Goal: Task Accomplishment & Management: Use online tool/utility

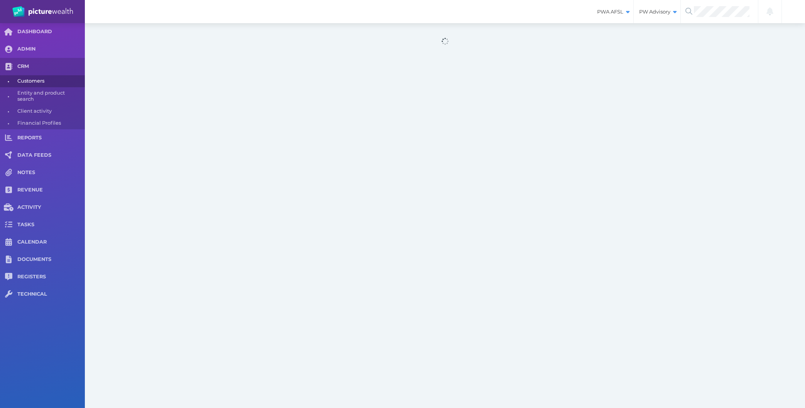
select select "25"
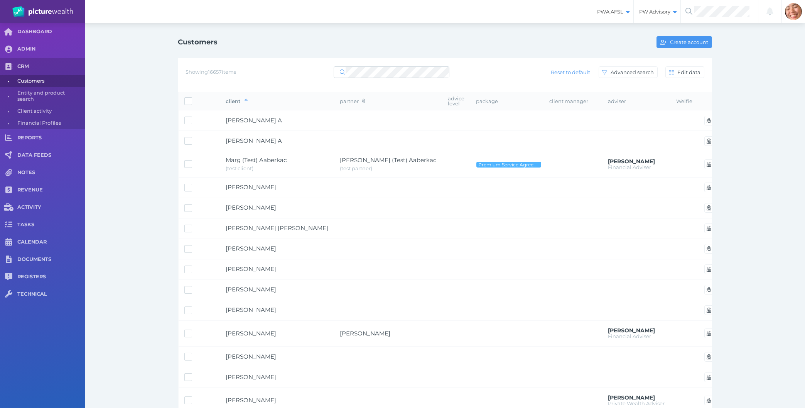
click at [154, 154] on div "Customers Create account Showing 16657 items Reset to default Advanced search E…" at bounding box center [445, 369] width 720 height 693
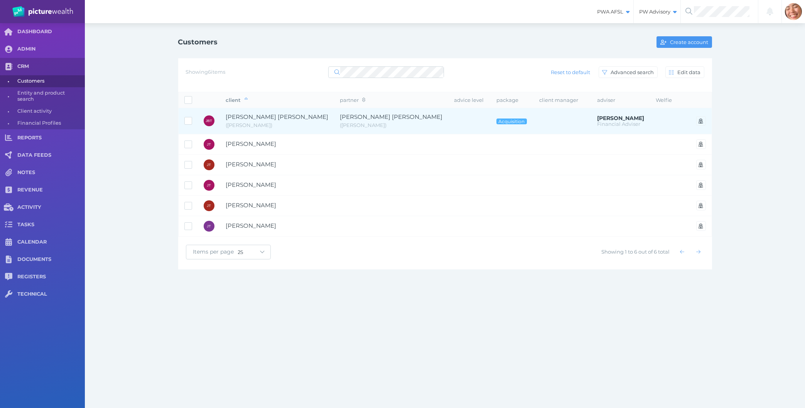
click at [285, 120] on span "[PERSON_NAME] [PERSON_NAME]" at bounding box center [277, 117] width 103 height 9
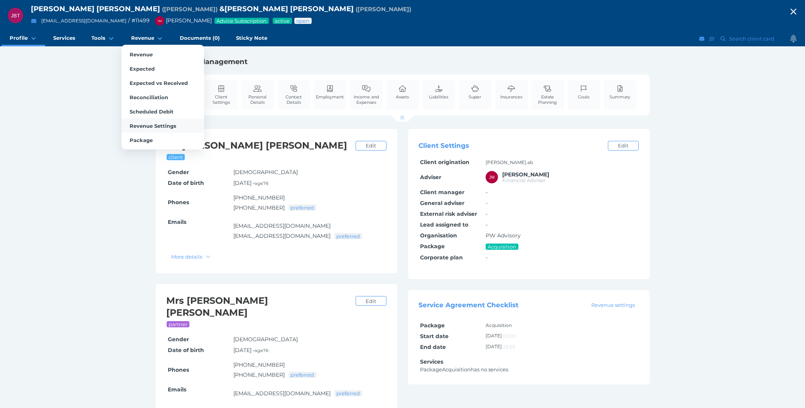
click at [142, 123] on span "Revenue Settings" at bounding box center [153, 126] width 47 height 6
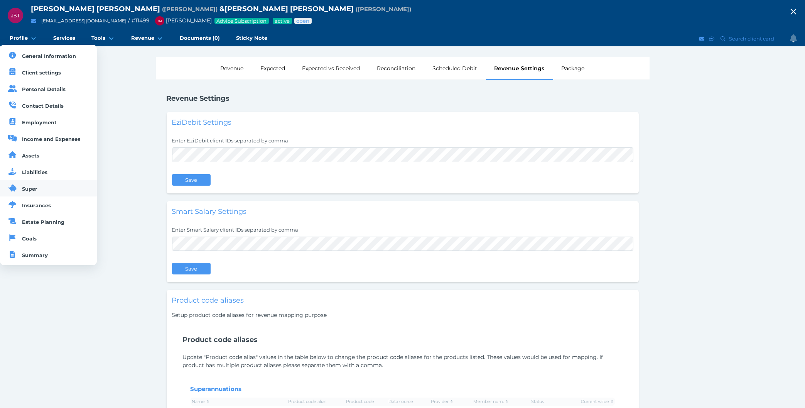
click at [35, 190] on span "Super" at bounding box center [29, 188] width 15 height 6
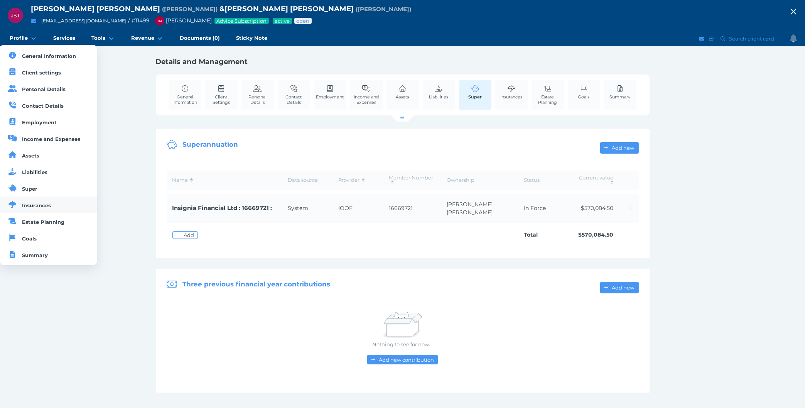
click at [49, 203] on link "Insurances" at bounding box center [48, 204] width 97 height 17
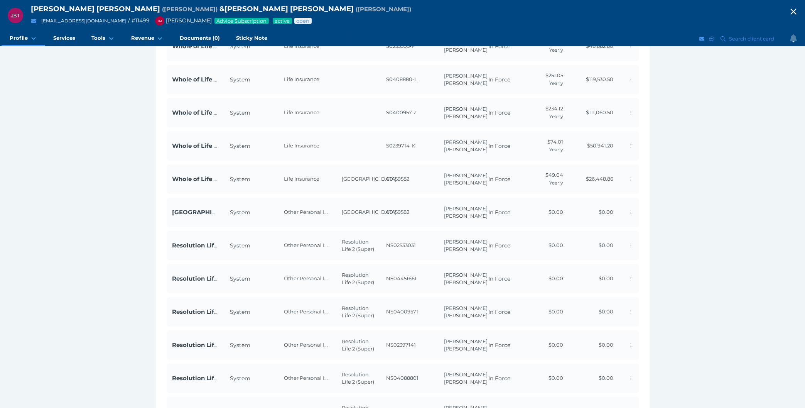
click at [122, 228] on div "JBT [PERSON_NAME] [PERSON_NAME] ( [PERSON_NAME] ) & [PERSON_NAME] [PERSON_NAME]…" at bounding box center [402, 170] width 805 height 671
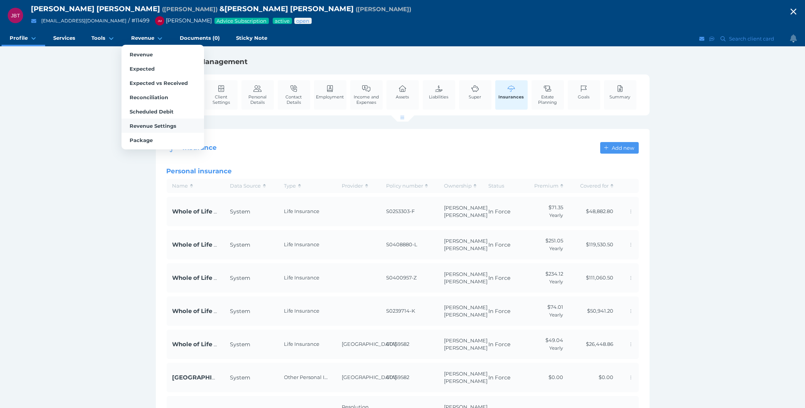
click at [154, 120] on link "Revenue Settings" at bounding box center [162, 125] width 83 height 14
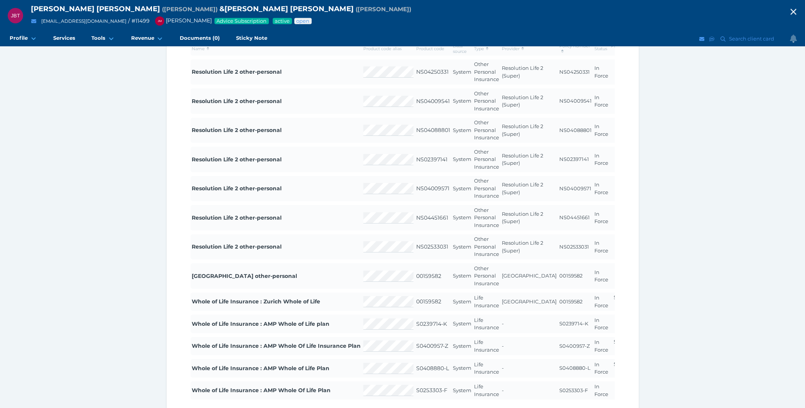
scroll to position [455, 0]
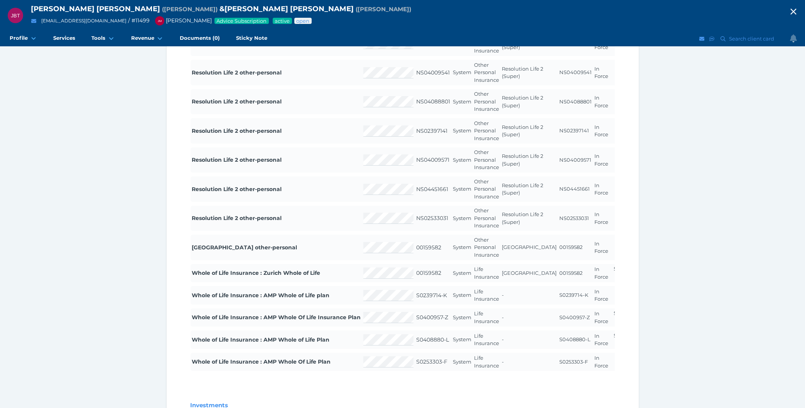
click at [424, 273] on span "00159582" at bounding box center [428, 272] width 25 height 7
click at [442, 275] on td "00159582" at bounding box center [433, 273] width 37 height 19
drag, startPoint x: 478, startPoint y: 274, endPoint x: 520, endPoint y: 276, distance: 42.1
click at [520, 276] on tr "Whole of Life Insurance : Zurich Whole of Life 00159582 System Life Insurance Z…" at bounding box center [426, 273] width 472 height 19
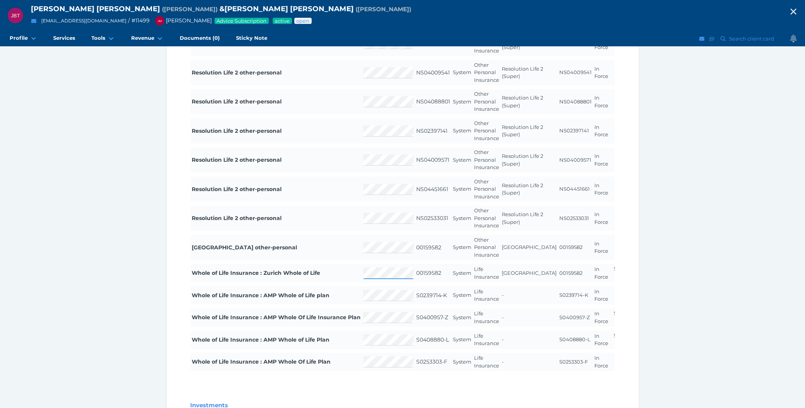
scroll to position [0, 0]
click at [617, 275] on span "Yearly" at bounding box center [624, 277] width 14 height 6
click at [89, 224] on div "JBT John Bruce Turner ( John ) & Margaret Angela Cochrane Turner ( Margaret ) j…" at bounding box center [402, 113] width 805 height 1136
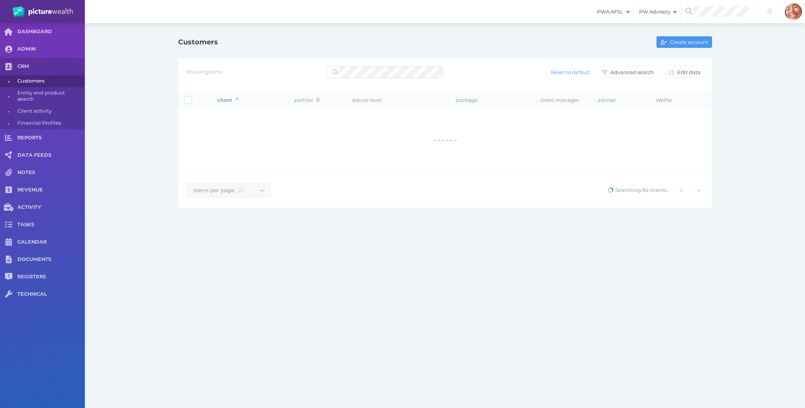
select select "25"
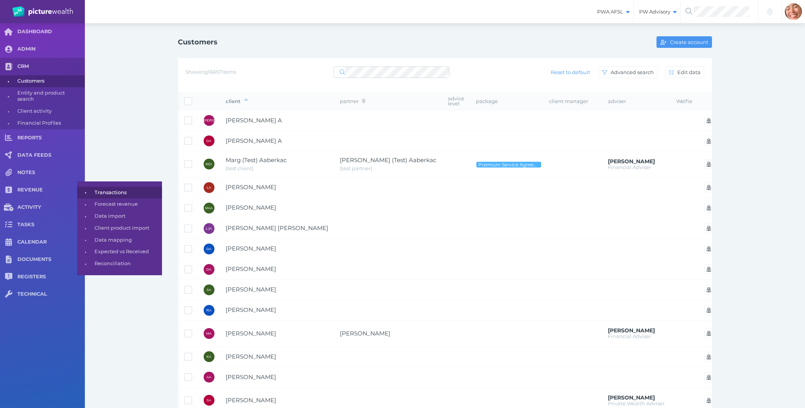
click at [104, 193] on span "Transactions" at bounding box center [126, 193] width 65 height 12
select select "25"
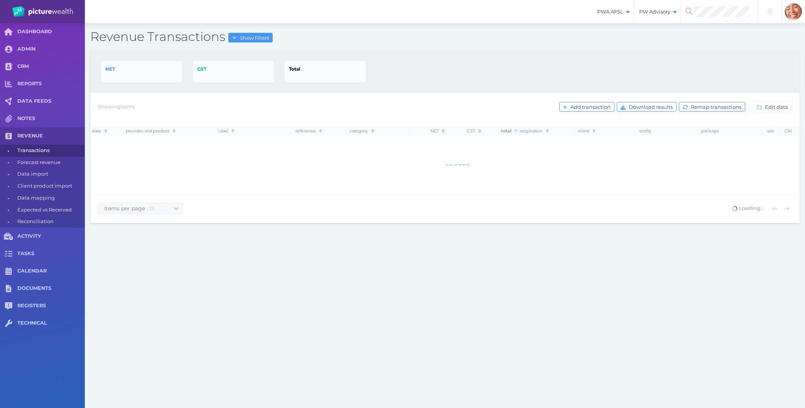
click at [141, 135] on th "provider and product" at bounding box center [171, 130] width 93 height 8
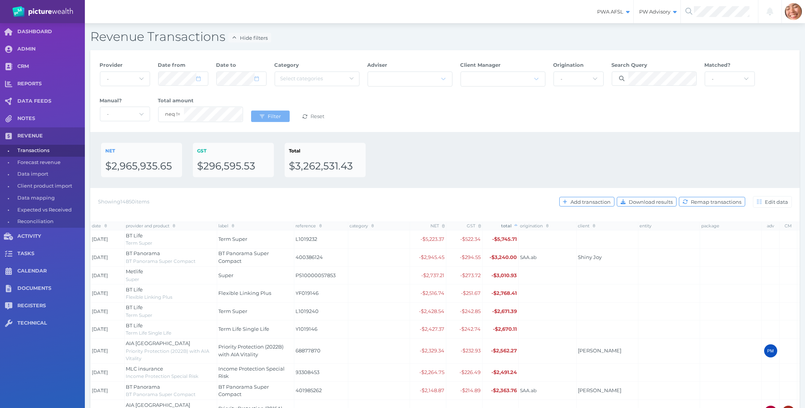
click at [611, 134] on div "NET $2,965,935.65 GST $296,595.53 Total $3,262,531.43" at bounding box center [444, 160] width 709 height 56
click at [585, 100] on div "Provider - Acuity Fee Revenue Acuity Trustee Advocate Private Wealth Pty Ltd AI…" at bounding box center [445, 91] width 698 height 71
select select "5cpYgKpy"
click option "Resolution Life Insurance (AMP Life)" at bounding box center [0, 0] width 0 height 0
select select "6"
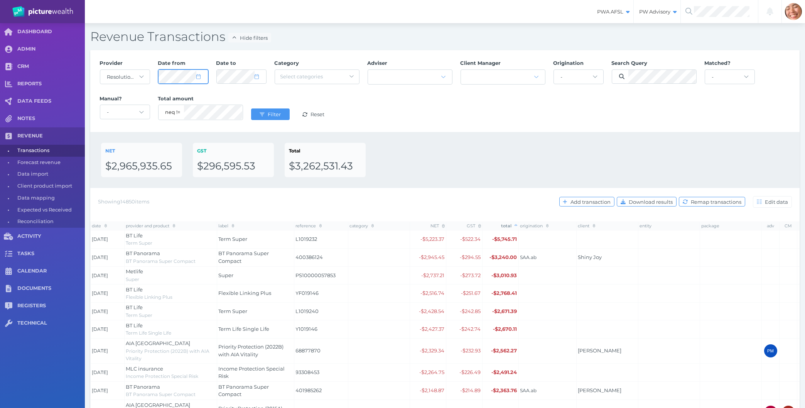
select select "2025"
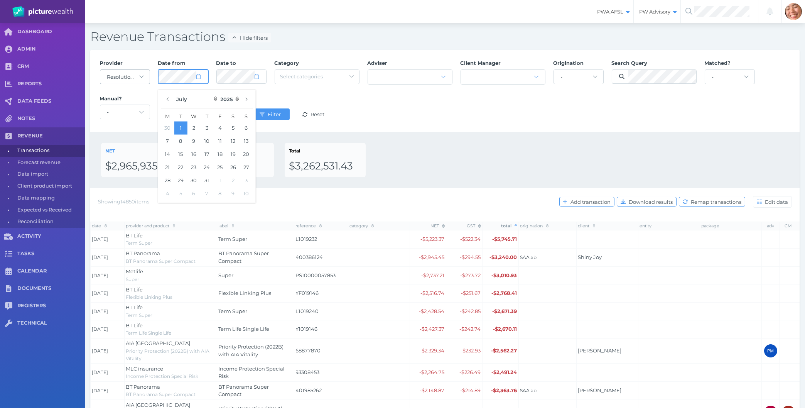
click at [131, 78] on div "Provider - Acuity Fee Revenue Acuity Trustee Advocate Private Wealth Pty Ltd AI…" at bounding box center [445, 91] width 698 height 71
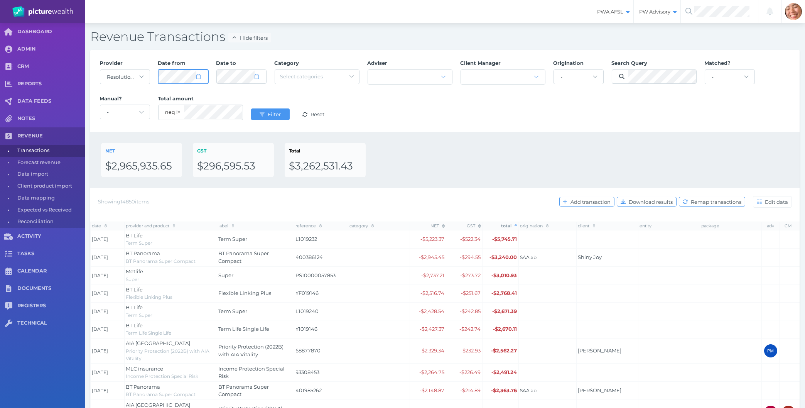
select select "6"
select select "2025"
click at [267, 111] on button "Filter" at bounding box center [270, 114] width 39 height 12
click at [471, 131] on div "Provider - Acuity Fee Revenue Acuity Trustee Advocate Private Wealth Pty Ltd AI…" at bounding box center [444, 91] width 709 height 82
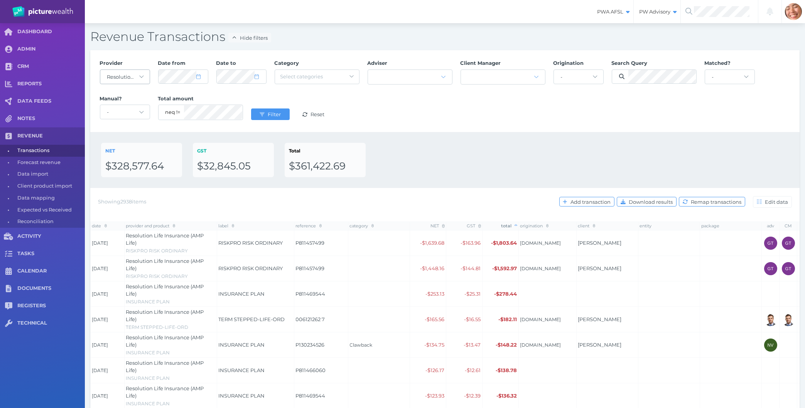
drag, startPoint x: 129, startPoint y: 69, endPoint x: 127, endPoint y: 74, distance: 5.5
click at [129, 70] on span "- Acuity Fee Revenue Acuity Trustee Advocate Private Wealth Pty Ltd AIA Austral…" at bounding box center [125, 76] width 50 height 15
select select "zjgFxHxf"
click option "Resolution Life 2 (Super)" at bounding box center [0, 0] width 0 height 0
click at [274, 110] on button "Filter" at bounding box center [270, 114] width 39 height 12
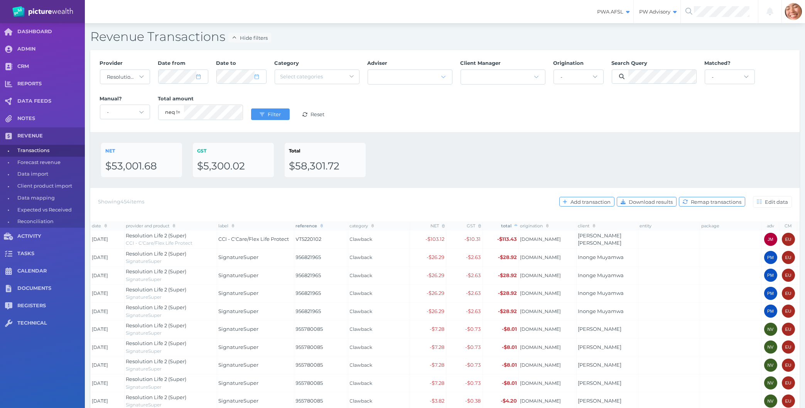
click at [312, 225] on span "reference" at bounding box center [309, 225] width 27 height 5
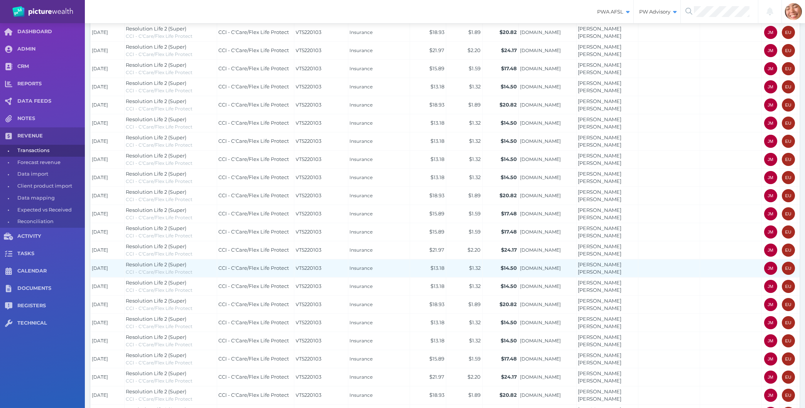
scroll to position [307, 0]
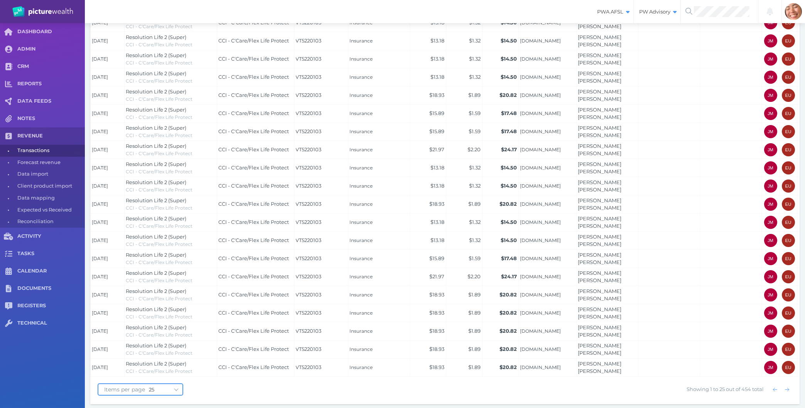
click at [149, 386] on select "10 25 50 100" at bounding box center [166, 389] width 34 height 6
select select "100"
click option "100" at bounding box center [0, 0] width 0 height 0
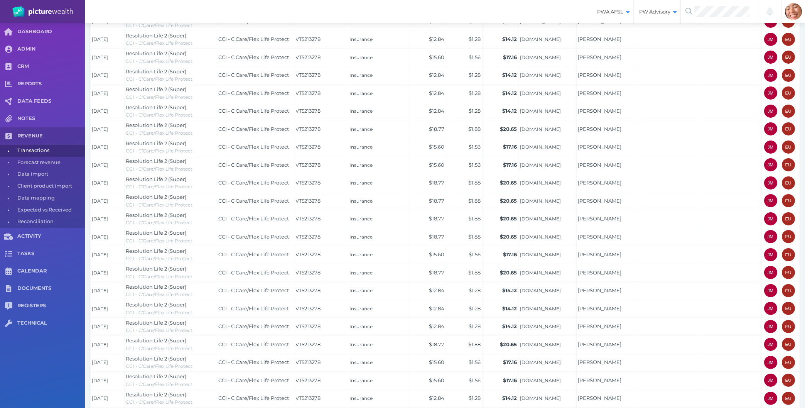
scroll to position [1661, 0]
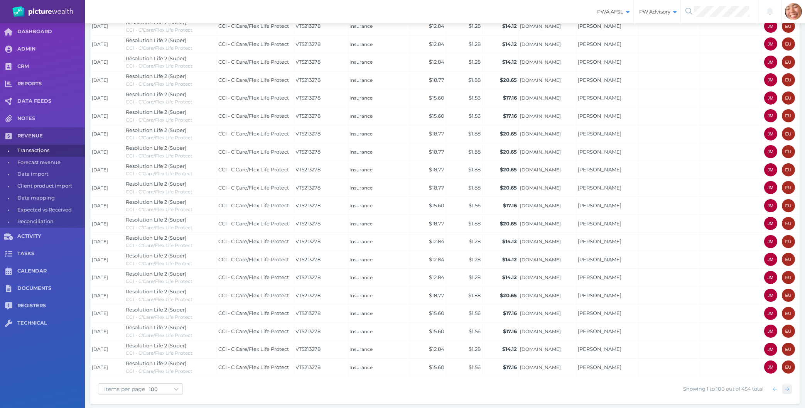
click at [783, 387] on span "button" at bounding box center [786, 389] width 11 height 6
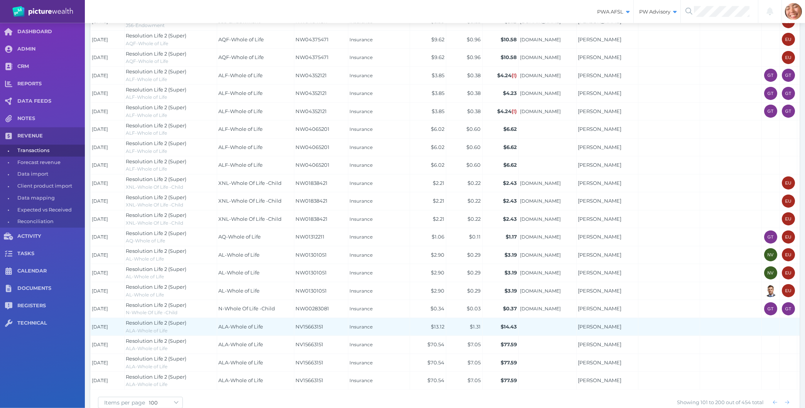
scroll to position [1662, 0]
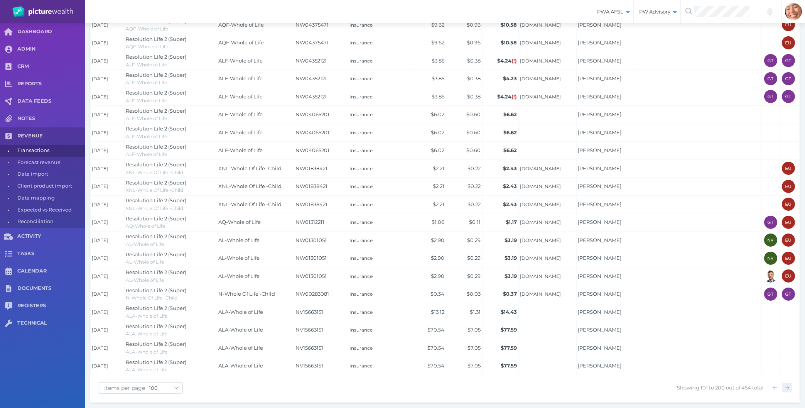
click at [787, 387] on icon "button" at bounding box center [787, 387] width 4 height 5
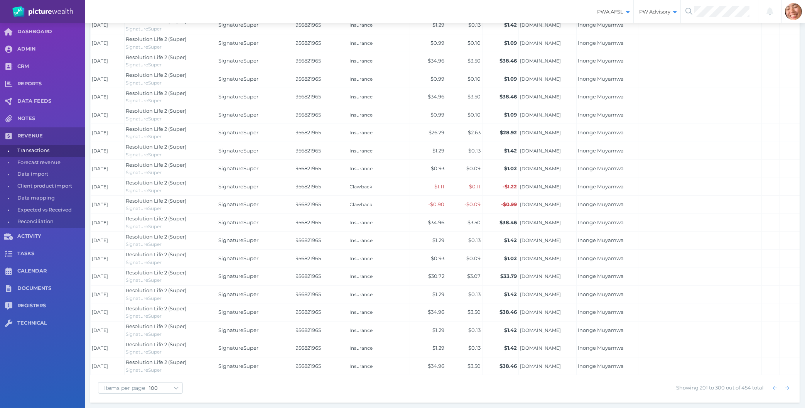
scroll to position [0, 0]
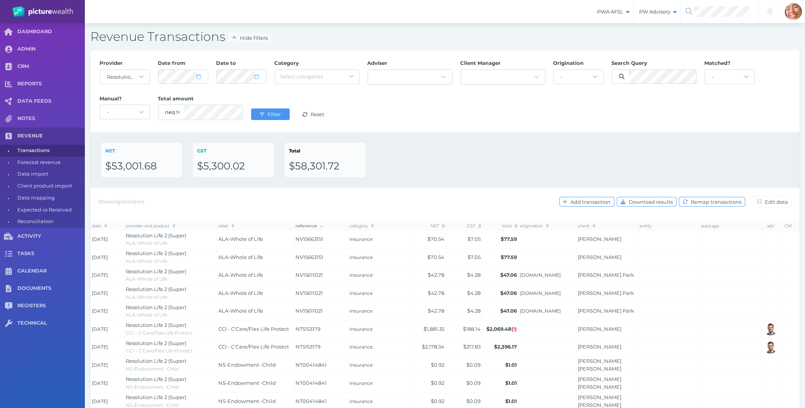
click at [679, 148] on div "NET $53,001.68 GST $5,300.02 Total $58,301.72" at bounding box center [444, 160] width 687 height 34
click at [552, 142] on div "NET $53,001.68 GST $5,300.02 Total $58,301.72" at bounding box center [444, 160] width 709 height 56
click at [100, 70] on select "- Acuity Fee Revenue Acuity Trustee Advocate Private Wealth Pty Ltd AIA Austral…" at bounding box center [124, 77] width 49 height 14
select select "null"
click option "-" at bounding box center [0, 0] width 0 height 0
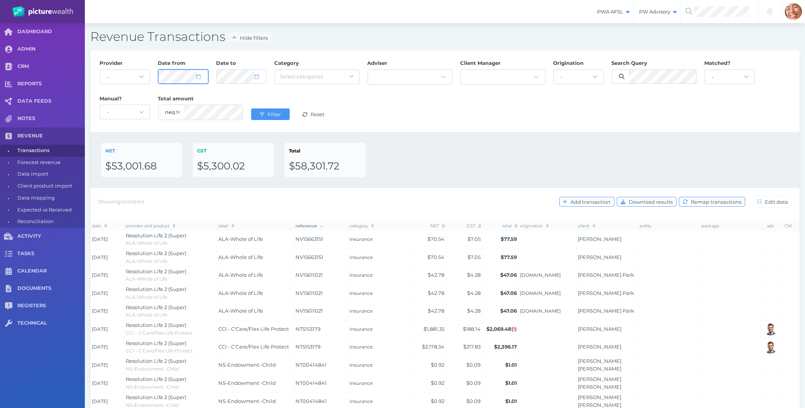
select select "7"
select select "2025"
click at [274, 104] on div "Filter Reset" at bounding box center [292, 114] width 90 height 24
click at [272, 111] on button "Filter" at bounding box center [270, 114] width 39 height 12
click at [517, 137] on div "NET $53,001.68 GST $5,300.02 Total $58,301.72" at bounding box center [444, 160] width 709 height 56
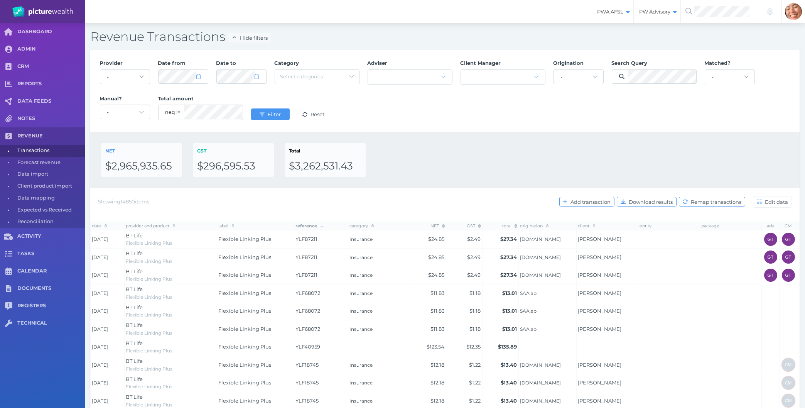
click at [433, 151] on div "NET $2,965,935.65 GST $296,595.53 Total $3,262,531.43" at bounding box center [444, 160] width 687 height 34
